Goal: Navigation & Orientation: Go to known website

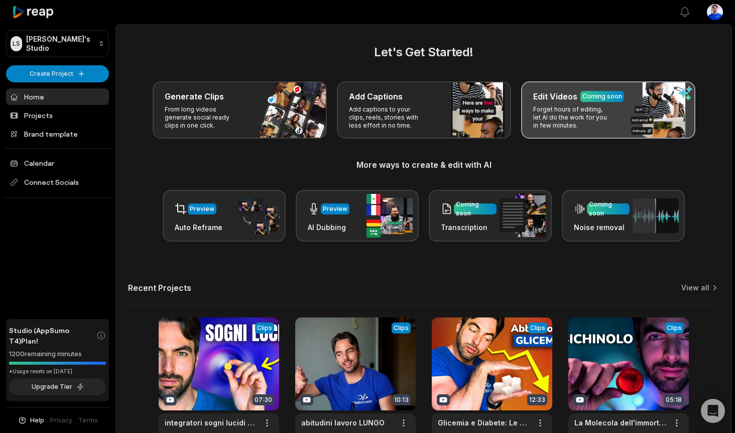
click at [605, 128] on p "Forget hours of editing, let AI do the work for you in few minutes." at bounding box center [572, 117] width 78 height 24
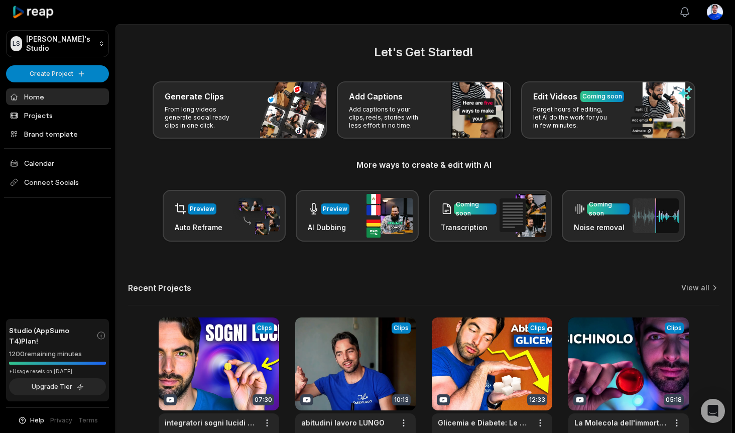
click at [690, 16] on icon "button" at bounding box center [685, 12] width 12 height 12
